Goal: Transaction & Acquisition: Purchase product/service

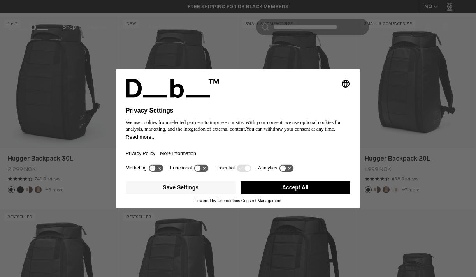
click at [261, 189] on button "Accept All" at bounding box center [296, 187] width 110 height 12
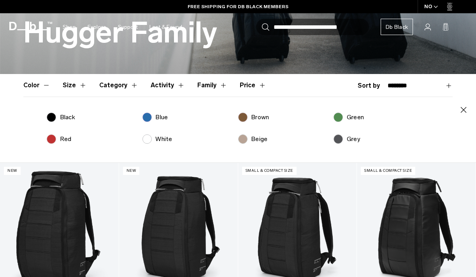
scroll to position [179, 0]
